Goal: Transaction & Acquisition: Download file/media

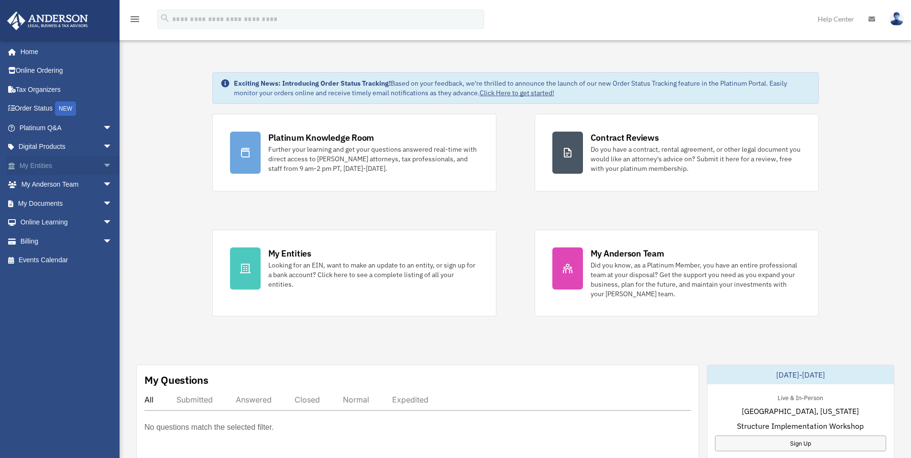
click at [103, 166] on span "arrow_drop_down" at bounding box center [112, 166] width 19 height 20
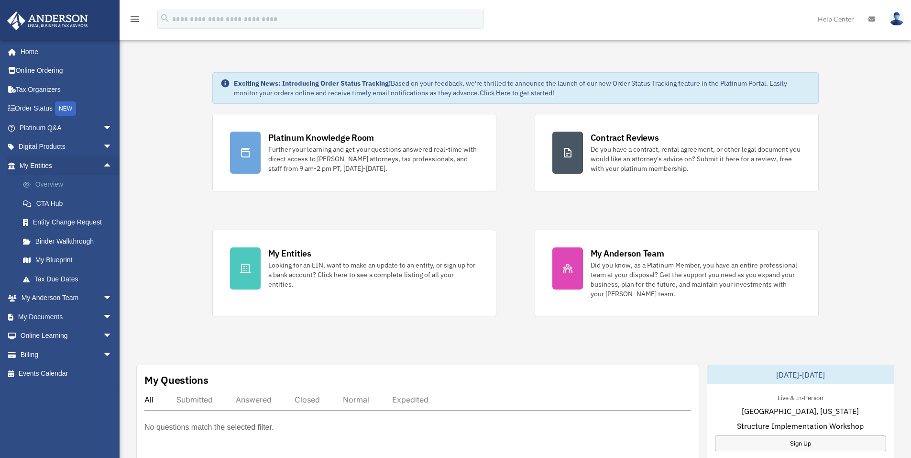
click at [53, 182] on link "Overview" at bounding box center [69, 184] width 113 height 19
click at [29, 184] on span at bounding box center [31, 184] width 7 height 7
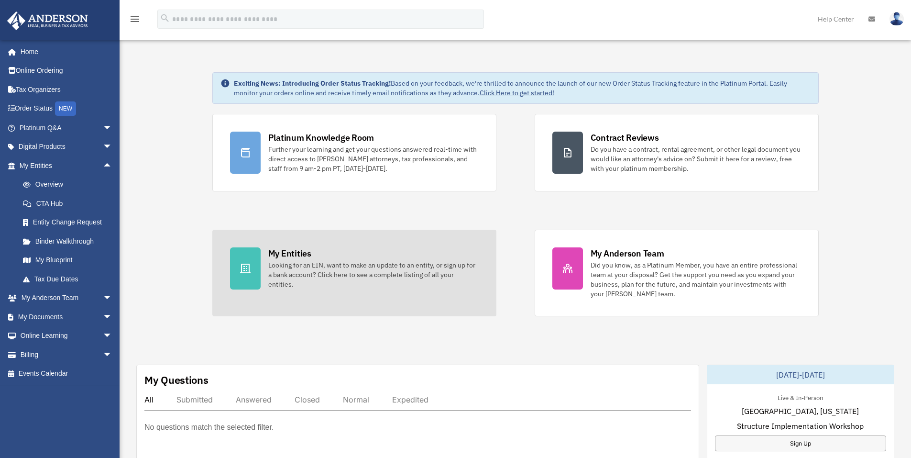
click at [285, 255] on div "My Entities" at bounding box center [289, 253] width 43 height 12
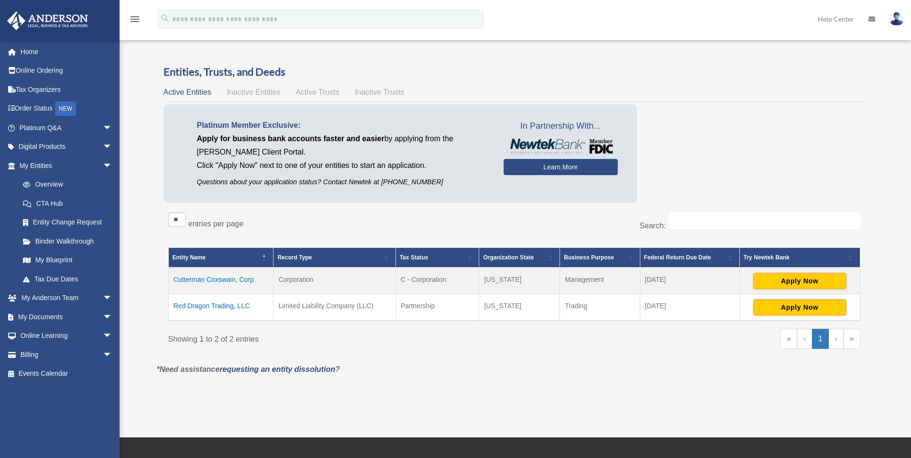
click at [210, 282] on td "Cutterman Coxswain, Corp" at bounding box center [220, 280] width 105 height 27
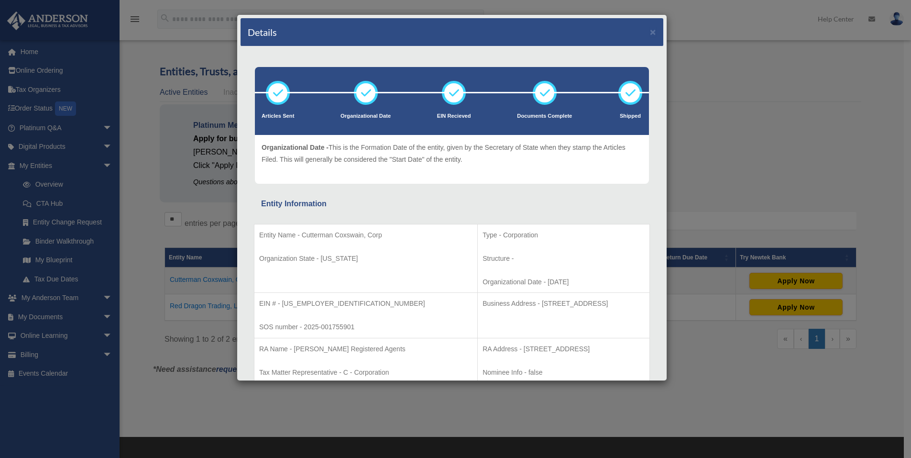
click at [715, 63] on div "Details × Articles Sent Organizational Date" at bounding box center [455, 229] width 911 height 458
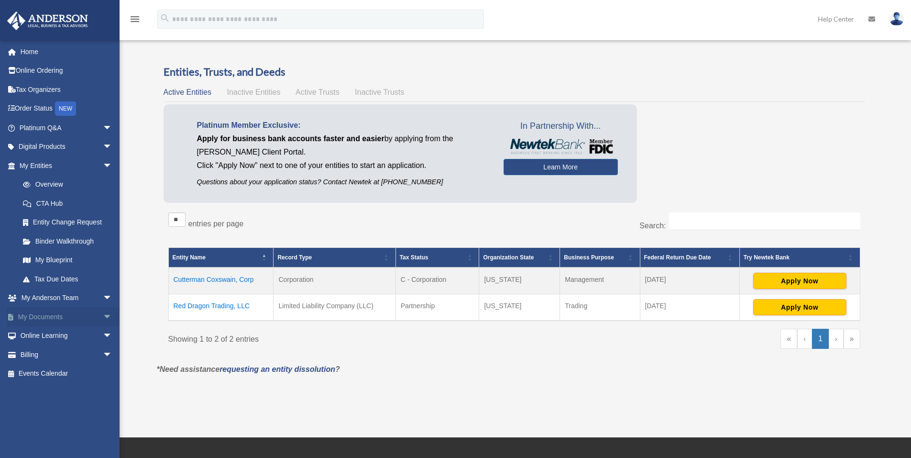
click at [103, 316] on span "arrow_drop_down" at bounding box center [112, 317] width 19 height 20
click at [52, 335] on link "Box" at bounding box center [69, 335] width 113 height 19
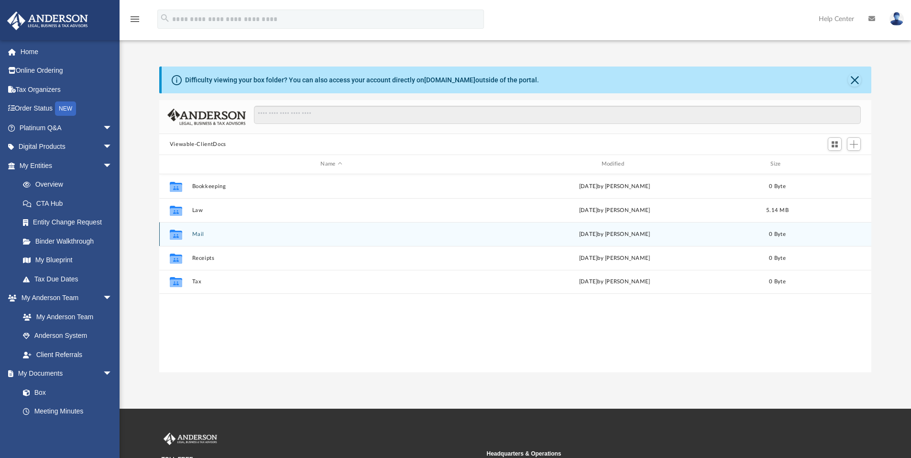
scroll to position [210, 705]
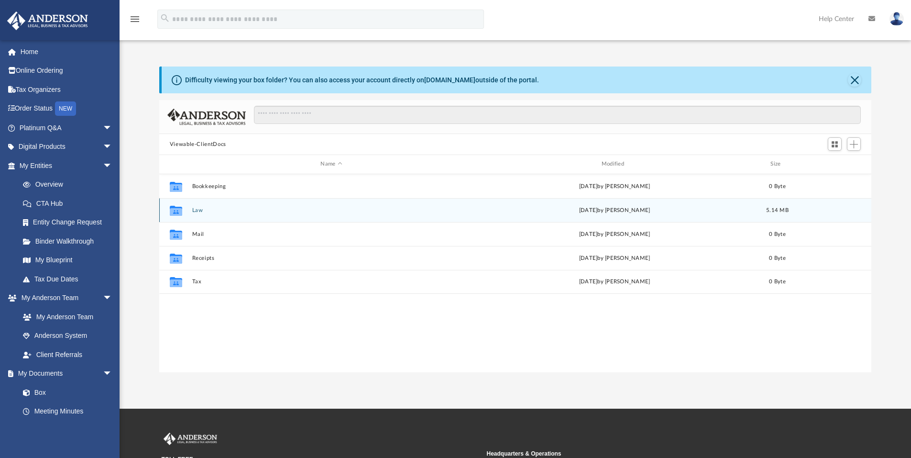
click at [196, 210] on button "Law" at bounding box center [331, 210] width 279 height 6
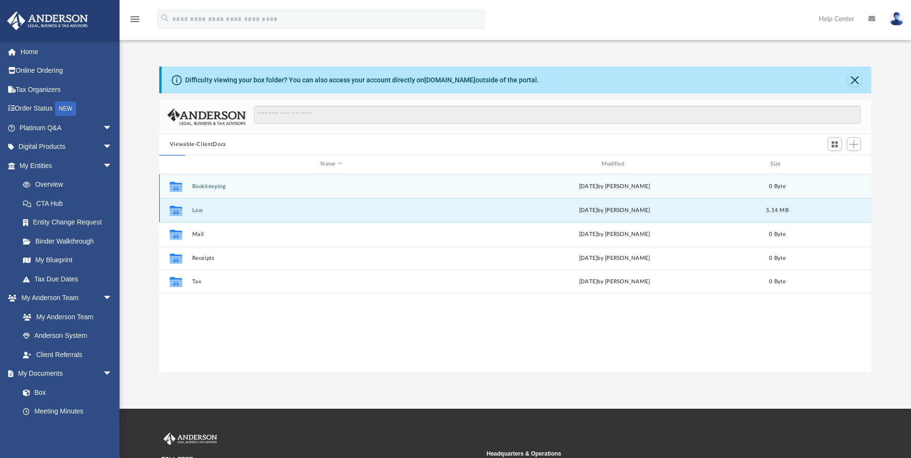
click at [196, 210] on button "Law" at bounding box center [331, 210] width 279 height 6
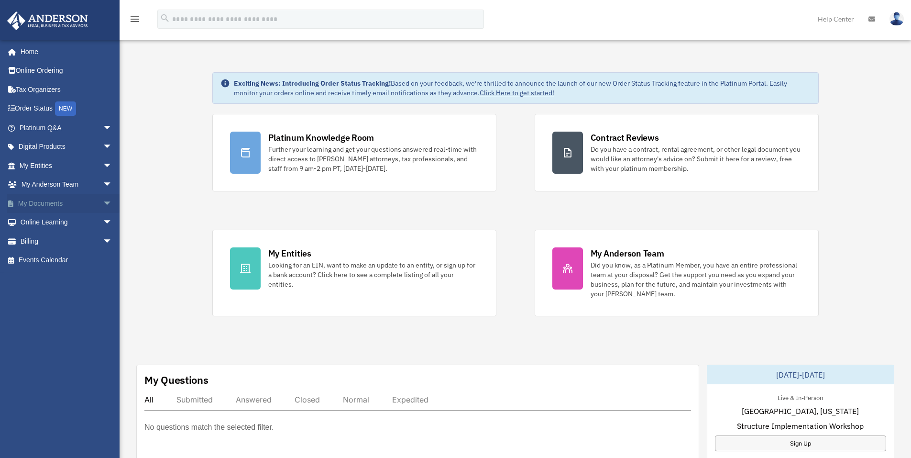
click at [103, 203] on span "arrow_drop_down" at bounding box center [112, 204] width 19 height 20
click at [45, 222] on link "Box" at bounding box center [69, 222] width 113 height 19
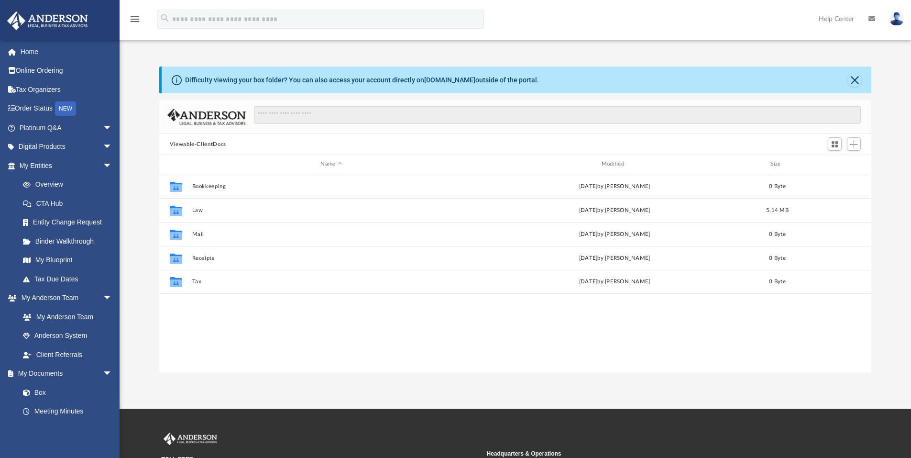
scroll to position [210, 705]
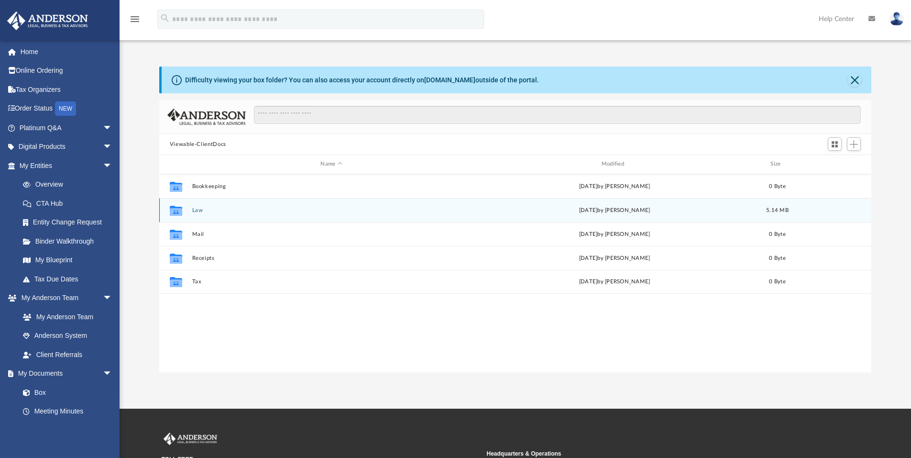
click at [188, 208] on div "Collaborated Folder" at bounding box center [176, 209] width 24 height 15
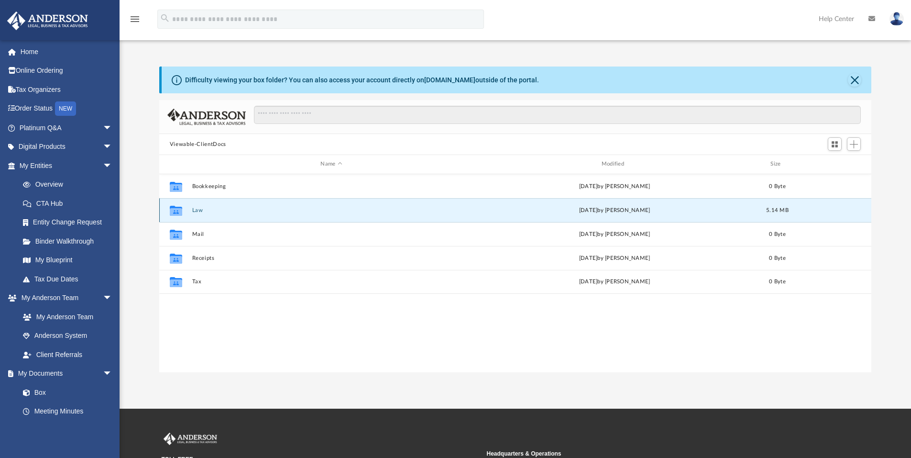
click at [199, 210] on button "Law" at bounding box center [331, 210] width 279 height 6
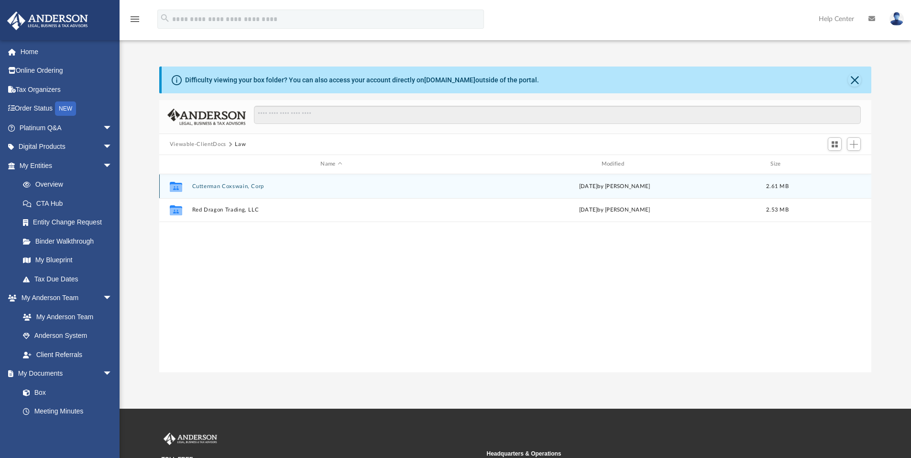
click at [205, 185] on button "Cutterman Coxswain, Corp" at bounding box center [331, 186] width 279 height 6
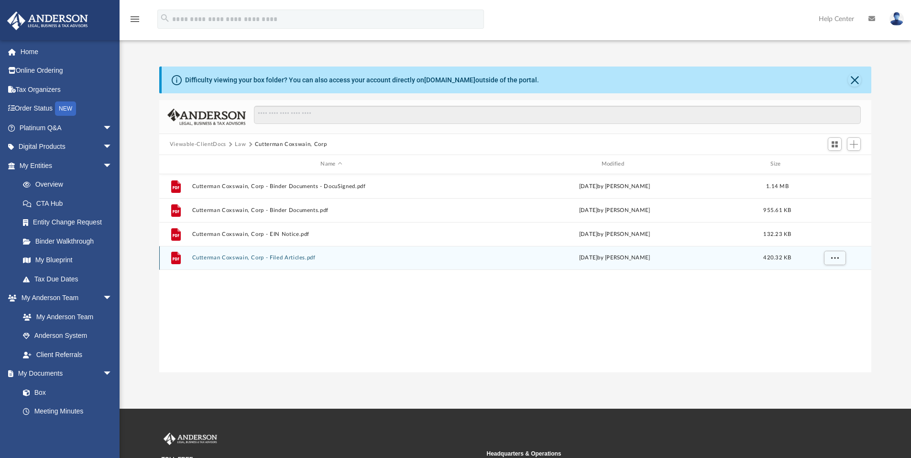
click at [268, 257] on button "Cutterman Coxswain, Corp - Filed Articles.pdf" at bounding box center [331, 257] width 279 height 6
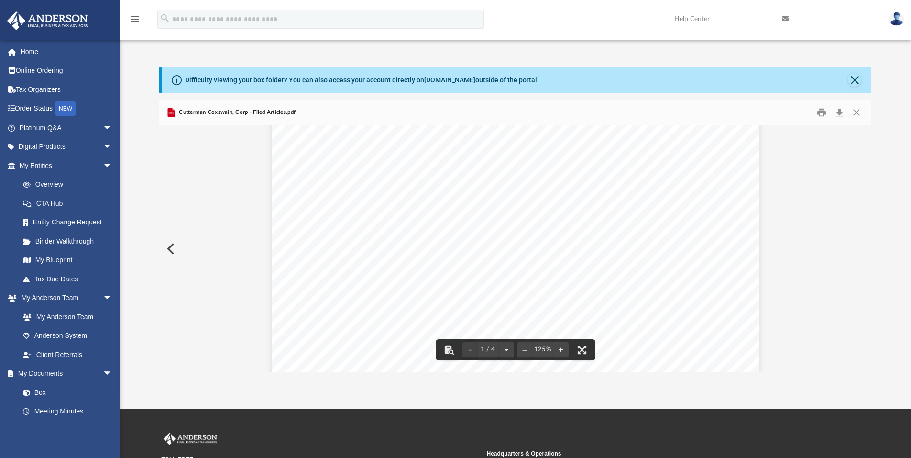
scroll to position [0, 0]
click at [841, 111] on button "Download" at bounding box center [839, 112] width 17 height 15
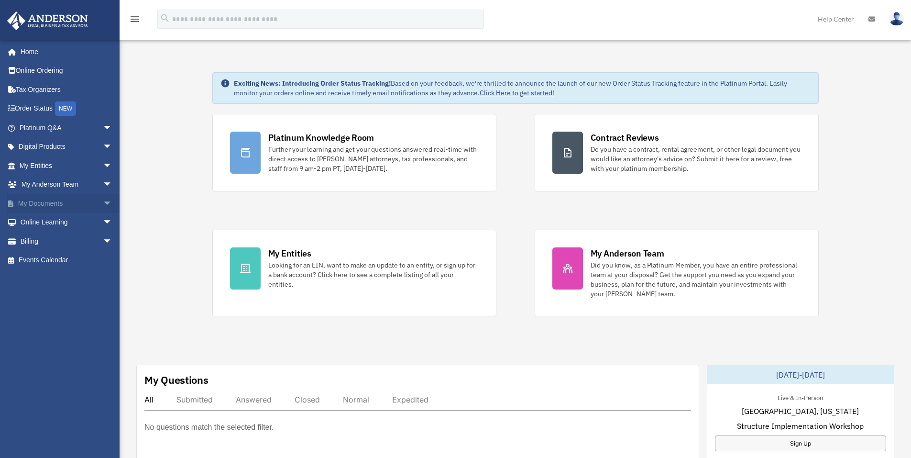
click at [103, 202] on span "arrow_drop_down" at bounding box center [112, 204] width 19 height 20
click at [37, 220] on link "Box" at bounding box center [69, 222] width 113 height 19
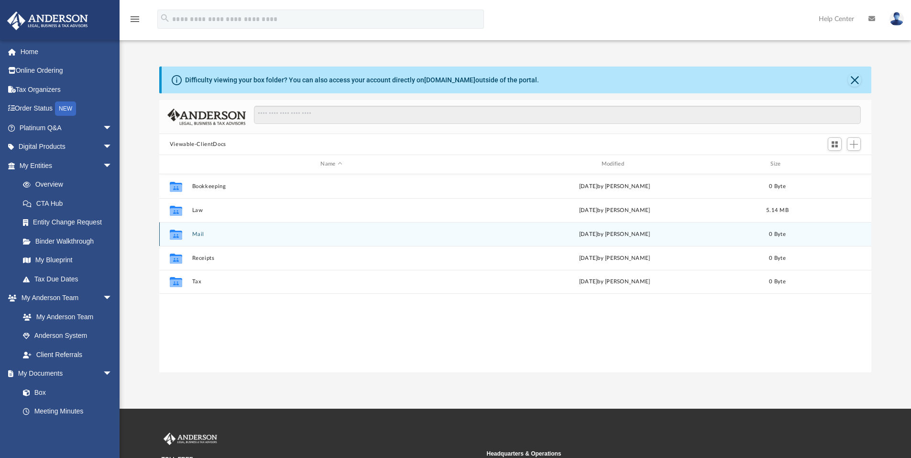
scroll to position [210, 705]
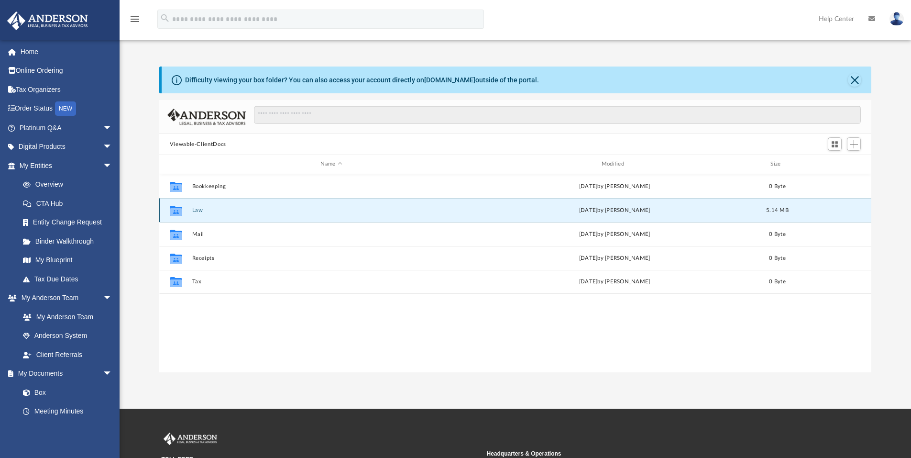
click at [194, 209] on button "Law" at bounding box center [331, 210] width 279 height 6
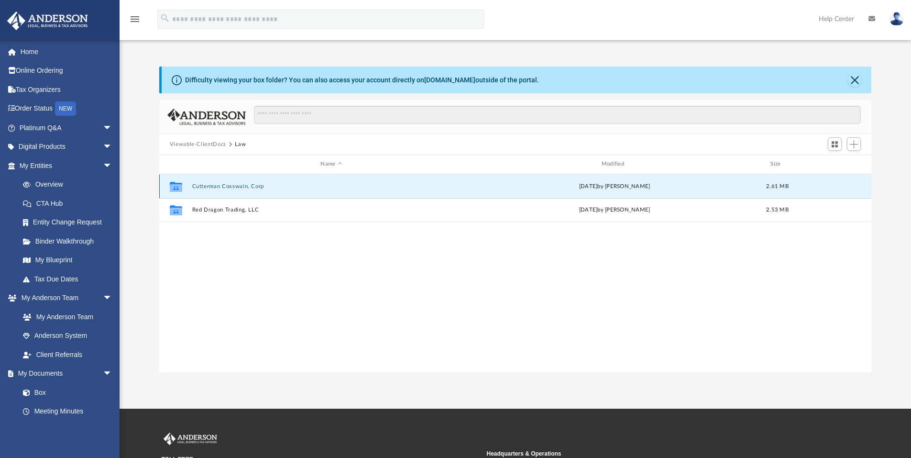
click at [232, 185] on button "Cutterman Coxswain, Corp" at bounding box center [331, 186] width 279 height 6
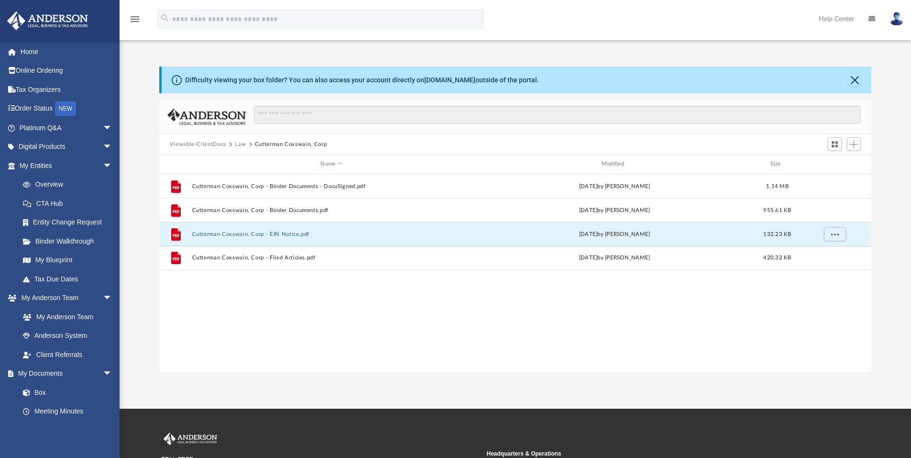
drag, startPoint x: 214, startPoint y: 234, endPoint x: -437, endPoint y: 295, distance: 653.9
click at [0, 295] on html "X Get a chance to win 6 months of Platinum for free just by filling out this su…" at bounding box center [455, 290] width 911 height 580
click at [835, 234] on span "More options" at bounding box center [835, 233] width 8 height 5
click at [822, 268] on li "Download" at bounding box center [826, 269] width 28 height 10
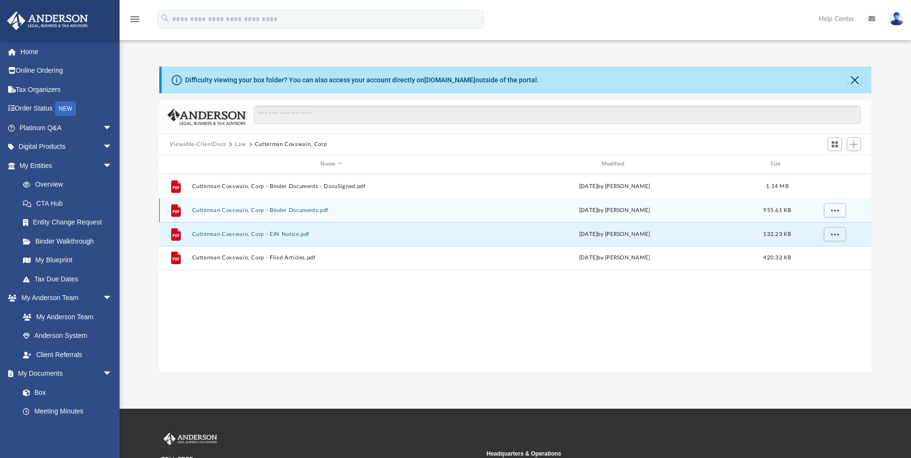
click at [283, 208] on button "Cutterman Coxswain, Corp - Binder Documents.pdf" at bounding box center [331, 210] width 279 height 6
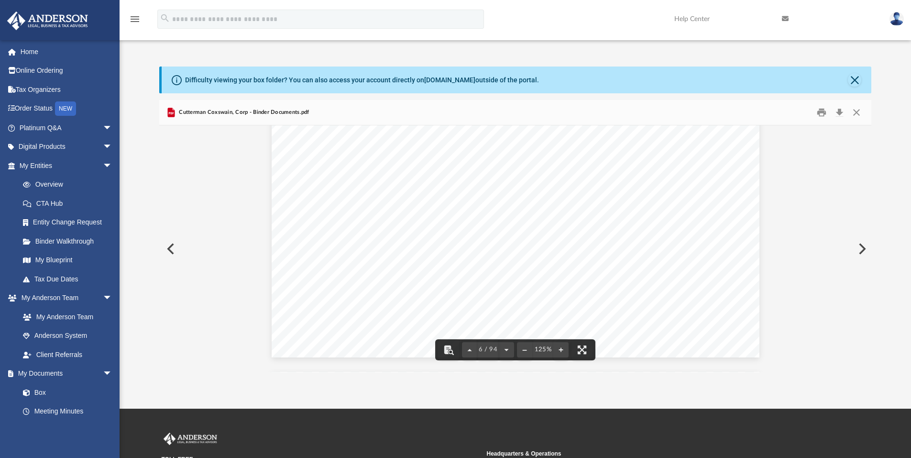
drag, startPoint x: 608, startPoint y: 260, endPoint x: 613, endPoint y: 260, distance: 5.3
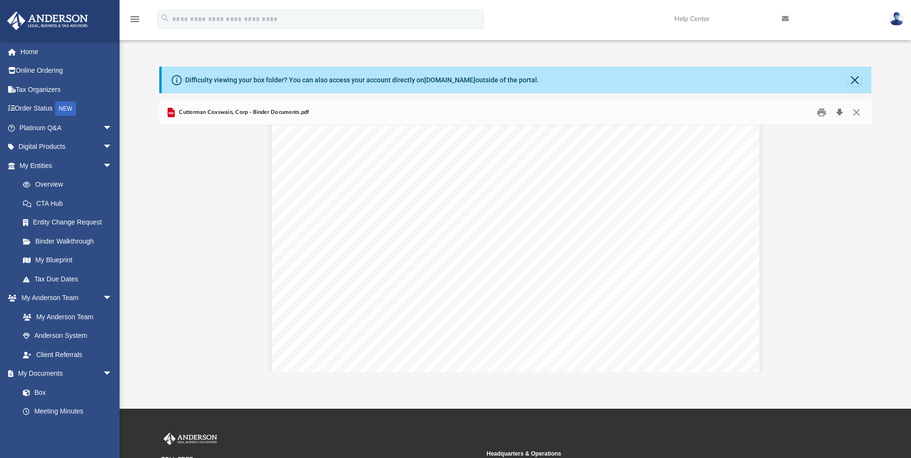
click at [841, 108] on button "Download" at bounding box center [839, 112] width 17 height 15
click at [853, 83] on button "Close" at bounding box center [854, 79] width 13 height 13
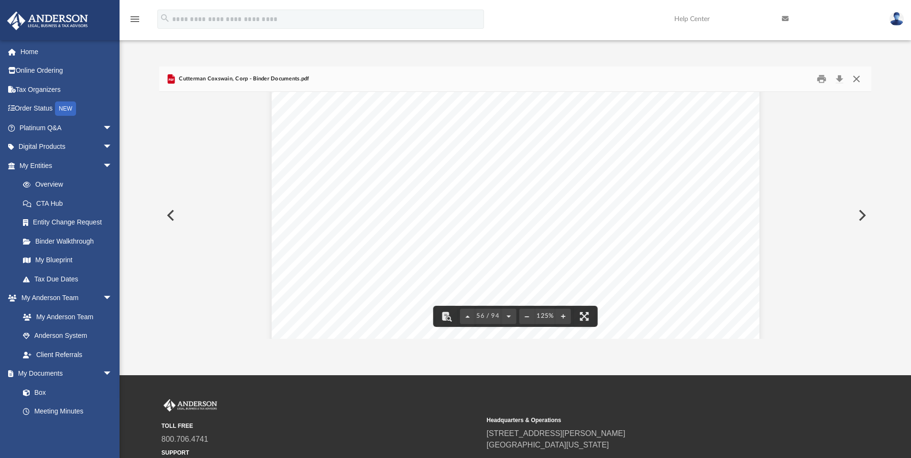
click at [863, 78] on button "Close" at bounding box center [856, 79] width 17 height 15
